Goal: Task Accomplishment & Management: Use online tool/utility

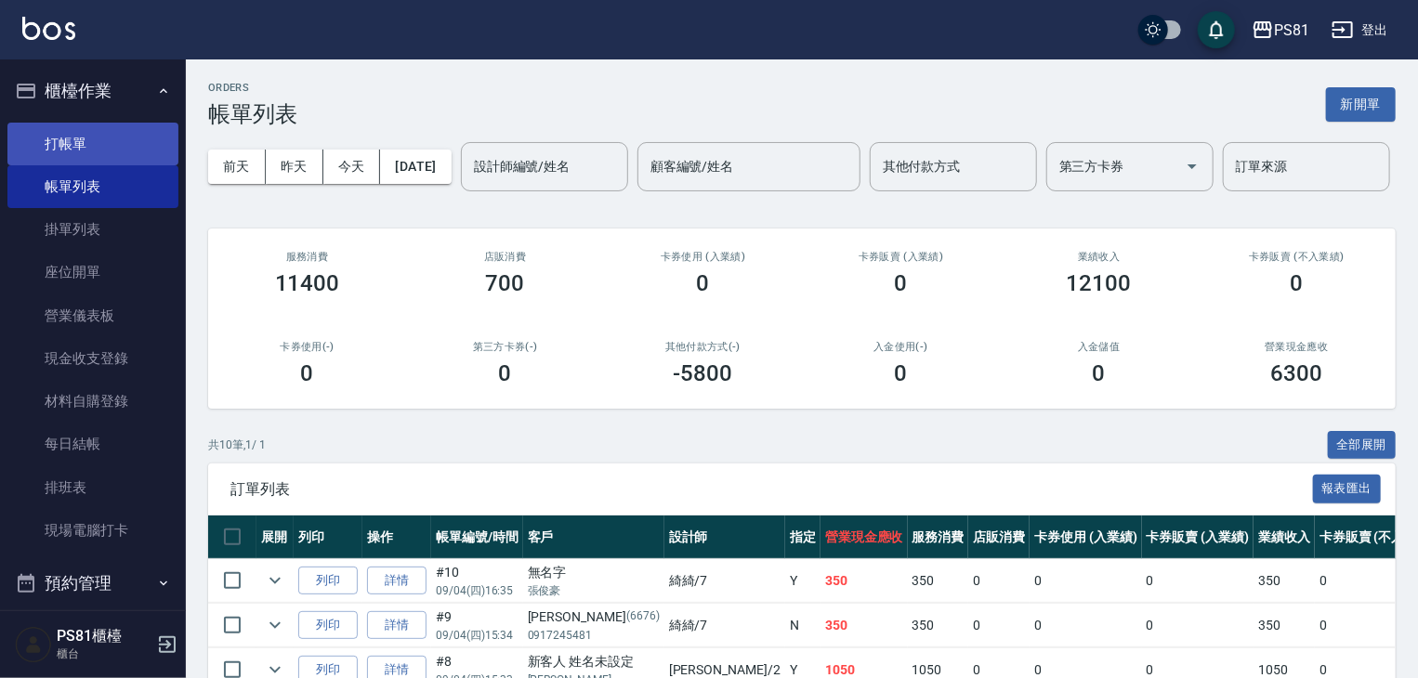
click at [32, 131] on link "打帳單" at bounding box center [92, 144] width 171 height 43
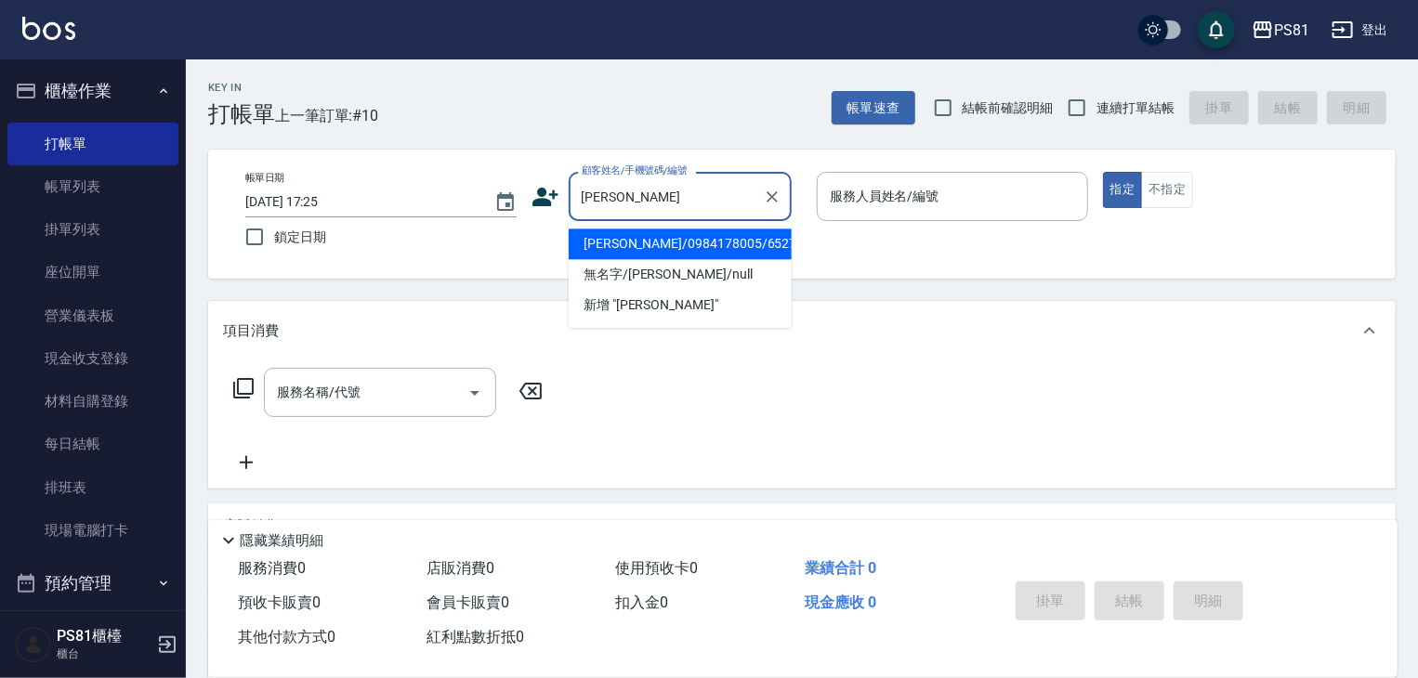
click at [651, 244] on li "[PERSON_NAME]/0984178005/652786" at bounding box center [680, 244] width 223 height 31
type input "[PERSON_NAME]/0984178005/652786"
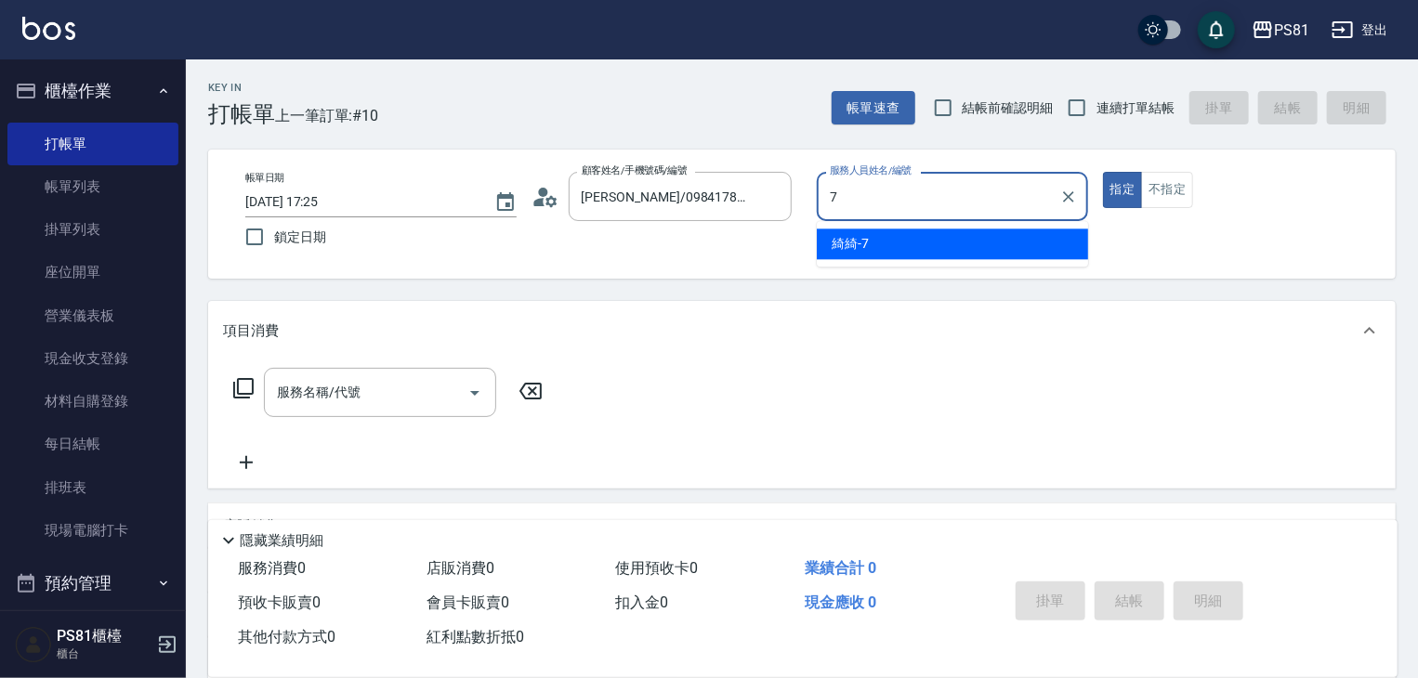
click at [855, 232] on div "綺綺 -7" at bounding box center [952, 244] width 271 height 31
type input "綺綺-7"
click at [322, 345] on div "項目消費" at bounding box center [802, 330] width 1188 height 59
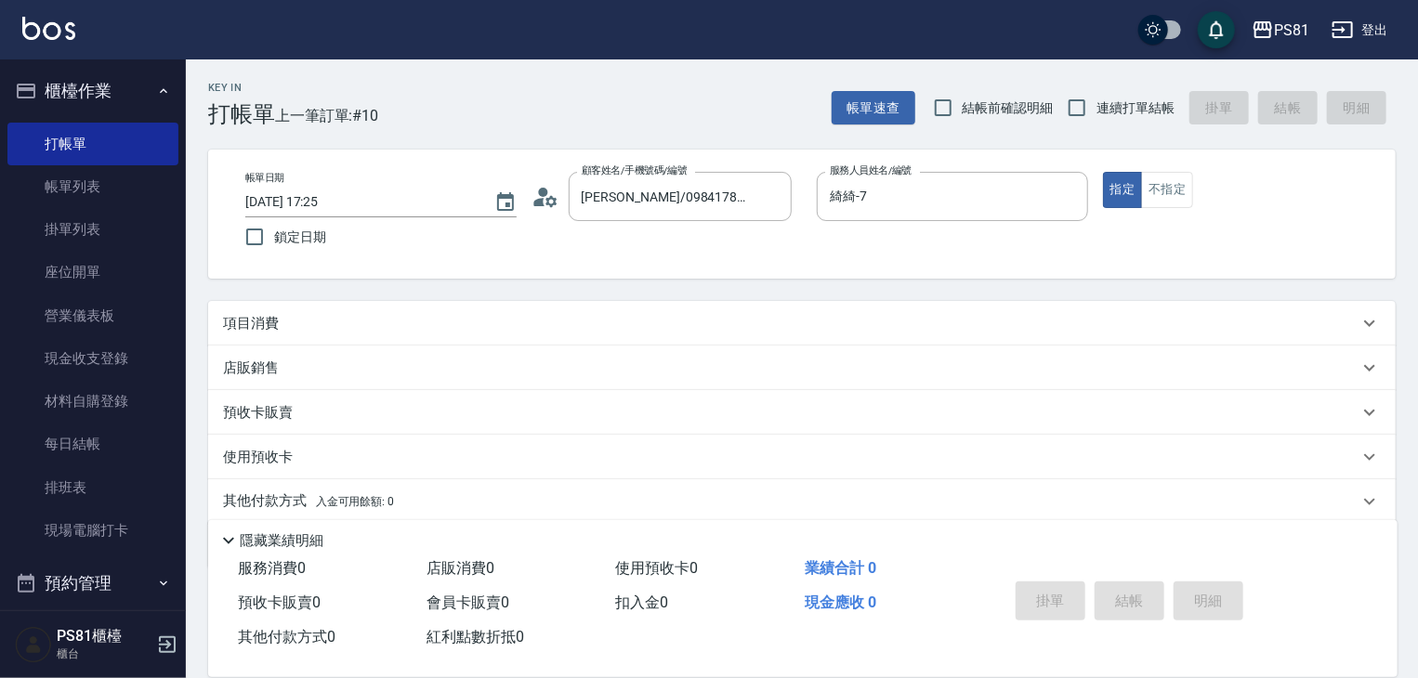
click at [321, 354] on div "服務名稱/代號 服務名稱/代號" at bounding box center [802, 410] width 1188 height 128
click at [314, 361] on div "店販銷售" at bounding box center [791, 369] width 1136 height 20
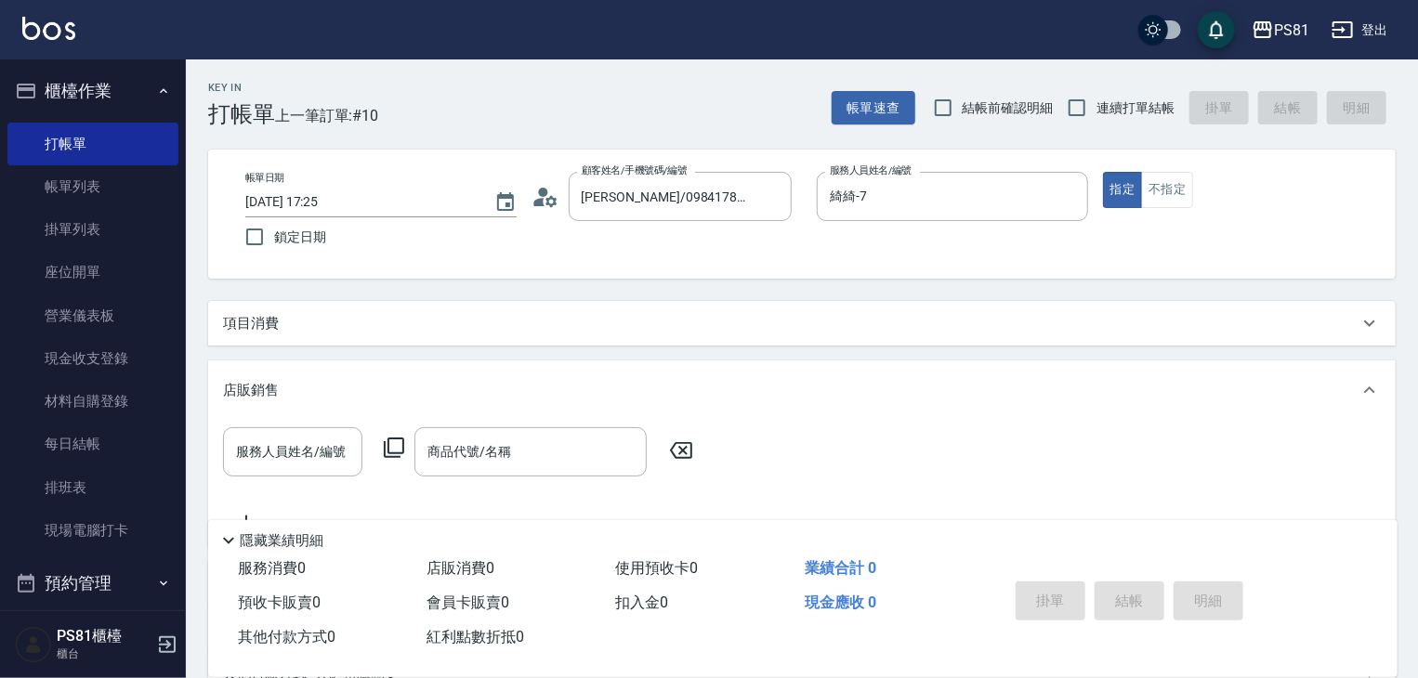
click at [309, 296] on div "Key In 打帳單 上一筆訂單:#10 帳單速查 結帳前確認明細 連續打單結帳 掛單 結帳 明細 帳單日期 [DATE] 17:25 鎖定日期 顧客姓名/手…" at bounding box center [802, 488] width 1232 height 859
click at [284, 310] on div "項目消費" at bounding box center [802, 323] width 1188 height 45
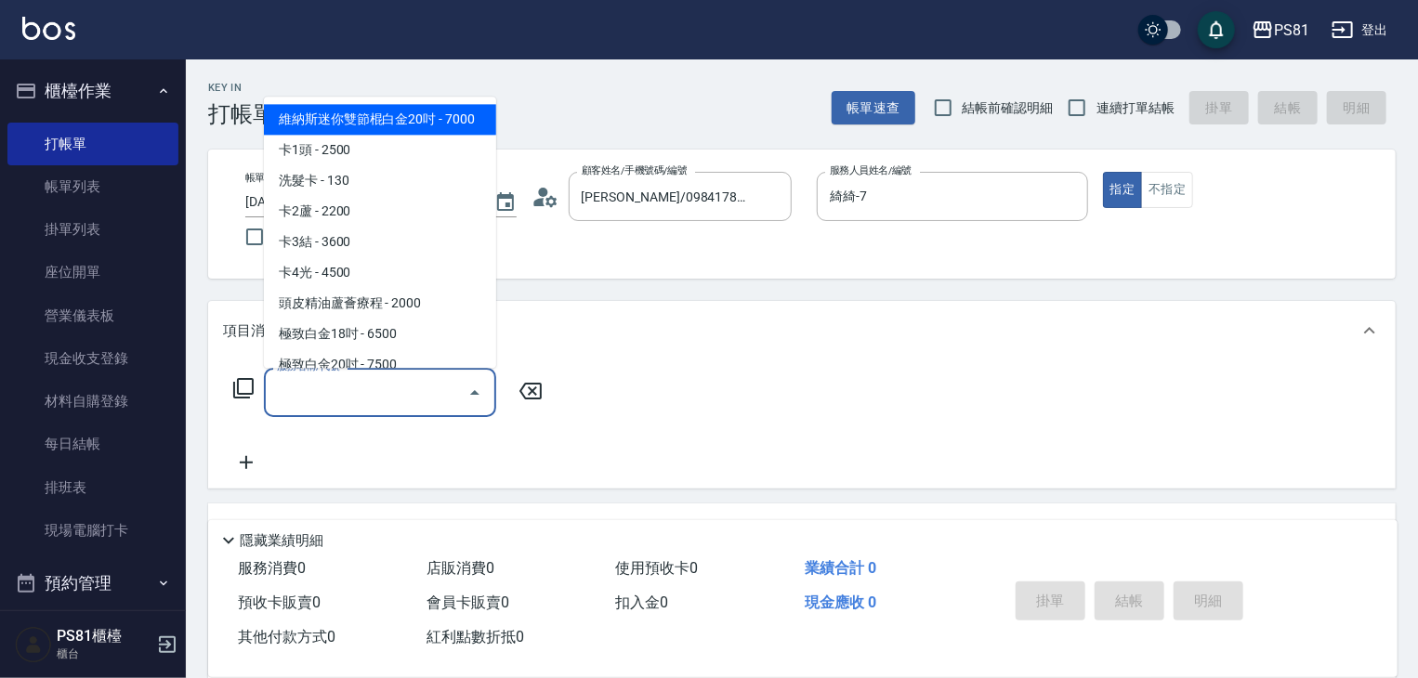
click at [291, 391] on input "服務名稱/代號" at bounding box center [366, 392] width 188 height 33
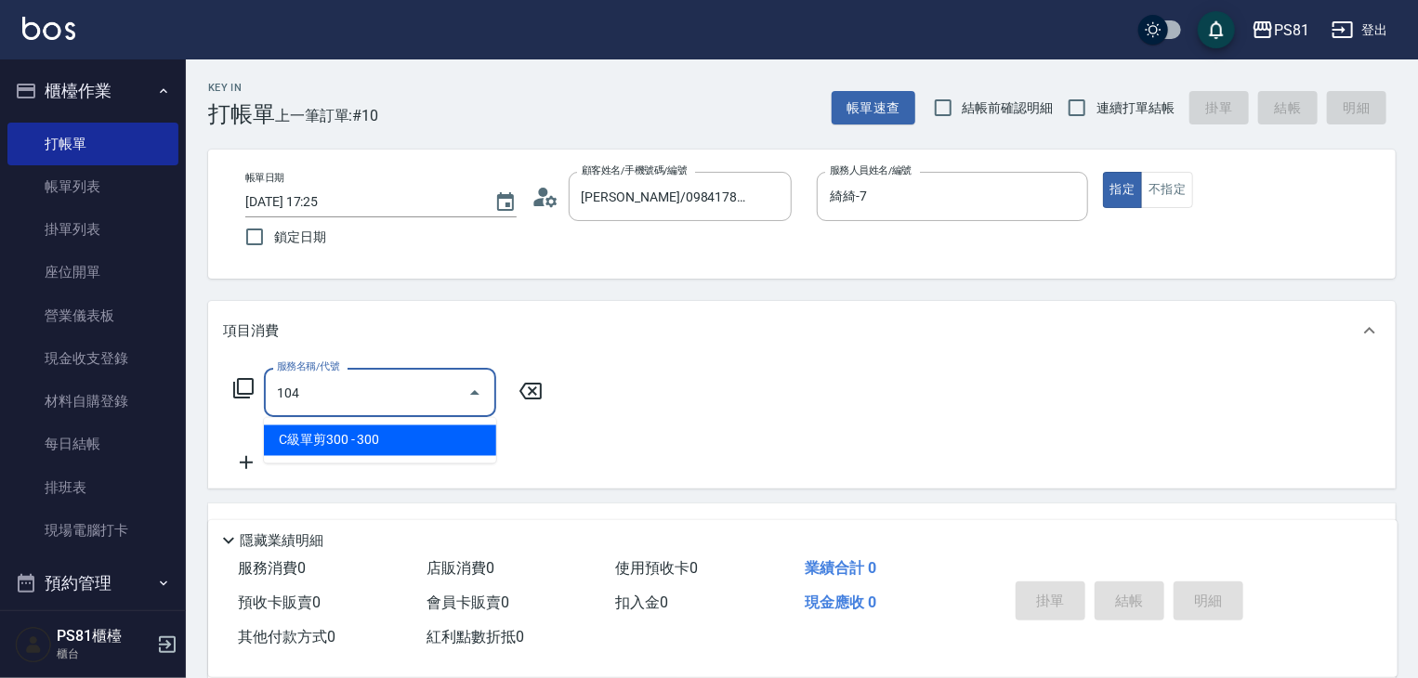
click at [335, 432] on span "C級單剪300 - 300" at bounding box center [380, 441] width 232 height 31
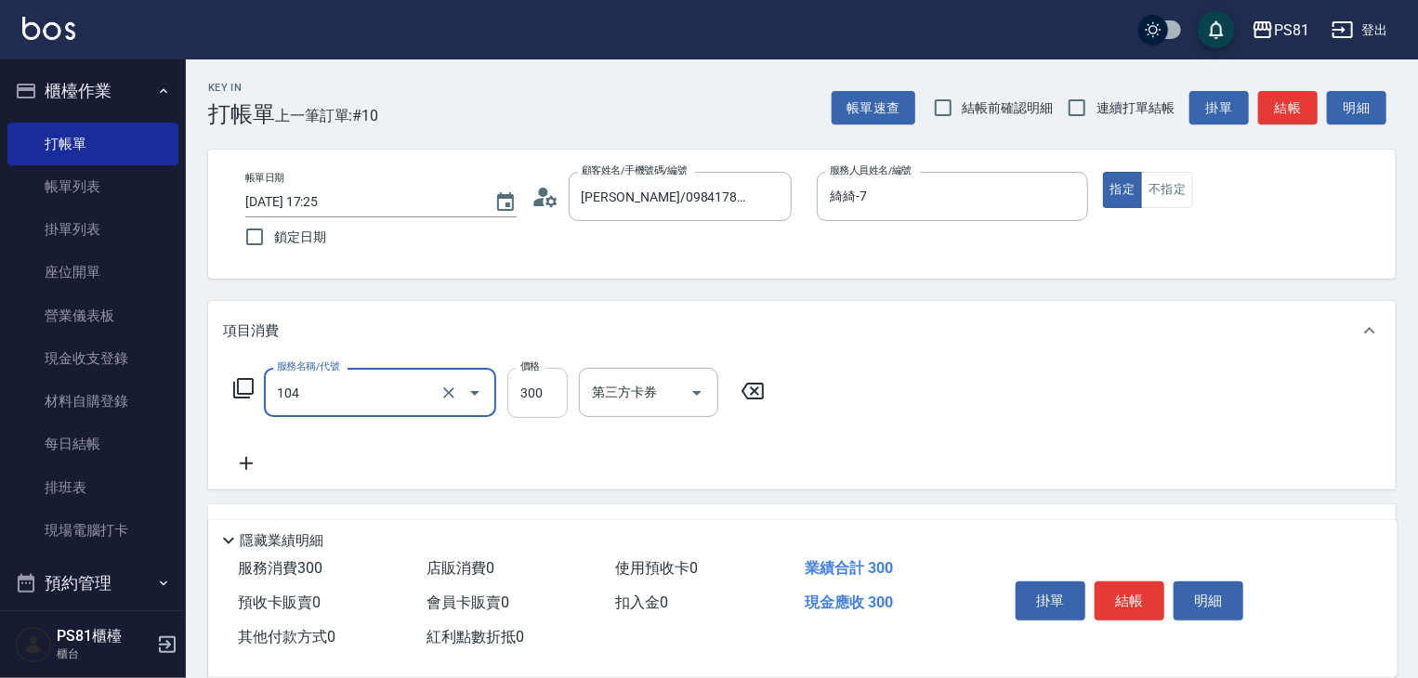
type input "C級單剪300(104)"
click at [540, 405] on input "300" at bounding box center [537, 393] width 60 height 50
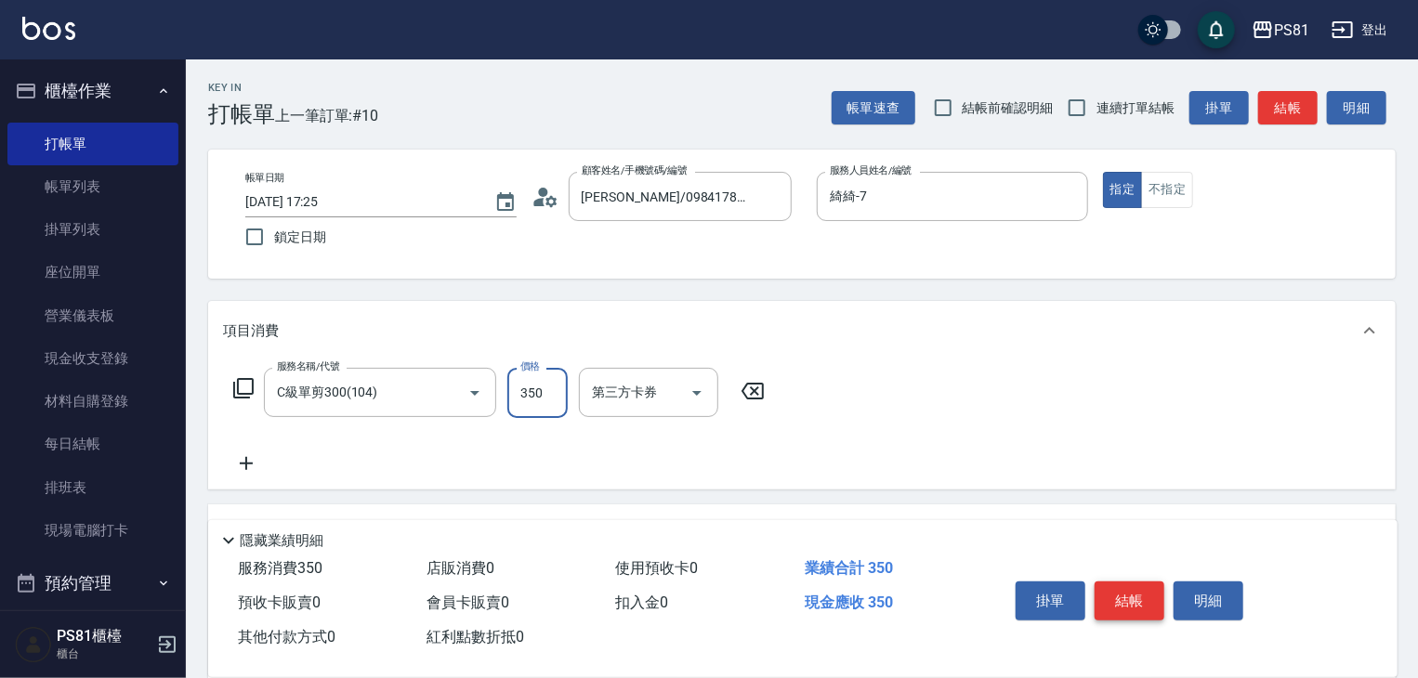
type input "350"
click at [1128, 590] on button "結帳" at bounding box center [1130, 601] width 70 height 39
